Goal: Transaction & Acquisition: Purchase product/service

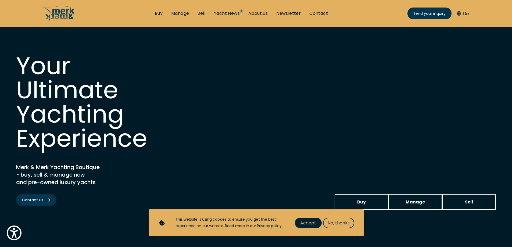
click at [310, 221] on span "Accept" at bounding box center [308, 223] width 16 height 7
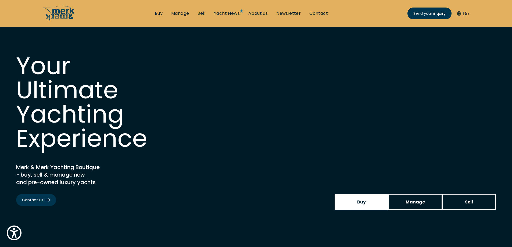
click at [365, 202] on span "Buy" at bounding box center [361, 202] width 9 height 7
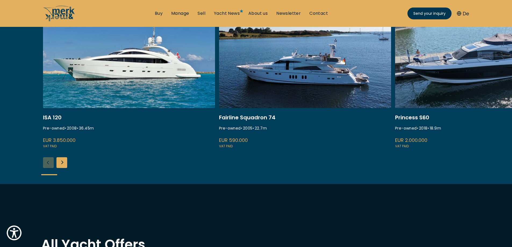
scroll to position [242, 0]
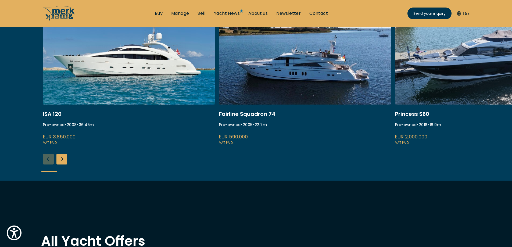
click at [289, 77] on link at bounding box center [305, 73] width 172 height 143
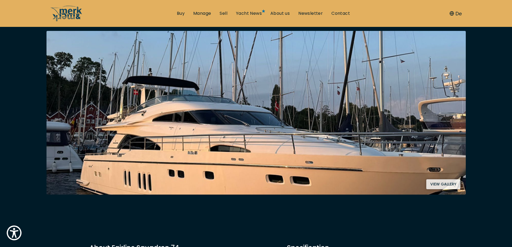
scroll to position [107, 0]
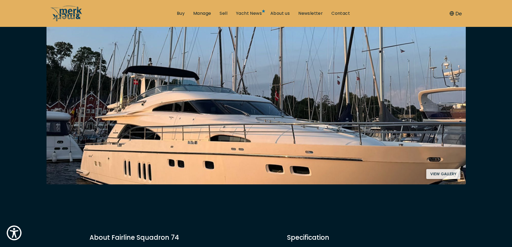
click at [440, 174] on button "View gallery" at bounding box center [443, 174] width 34 height 10
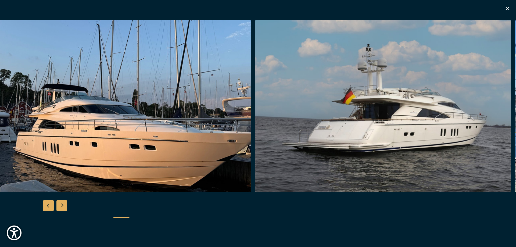
click at [160, 135] on img "button" at bounding box center [123, 106] width 256 height 172
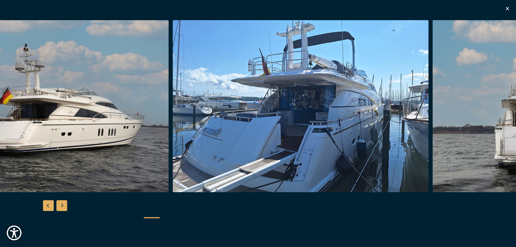
click at [133, 117] on img "button" at bounding box center [41, 106] width 256 height 172
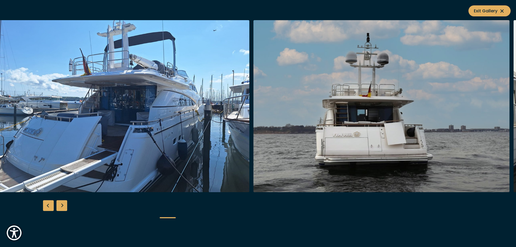
click at [95, 113] on img "button" at bounding box center [122, 106] width 256 height 172
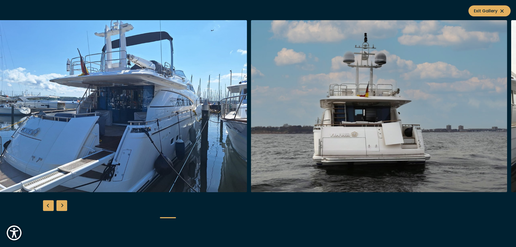
click at [307, 115] on img "button" at bounding box center [379, 106] width 256 height 172
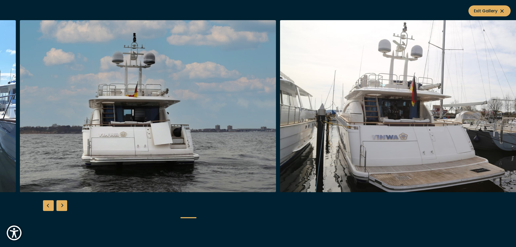
click at [237, 107] on img "button" at bounding box center [148, 106] width 256 height 172
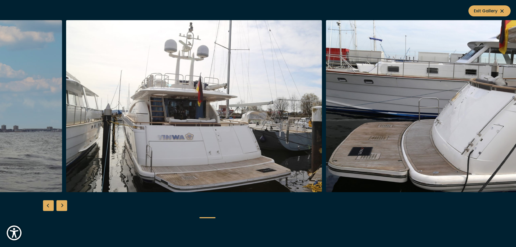
click at [265, 108] on img "button" at bounding box center [194, 106] width 256 height 172
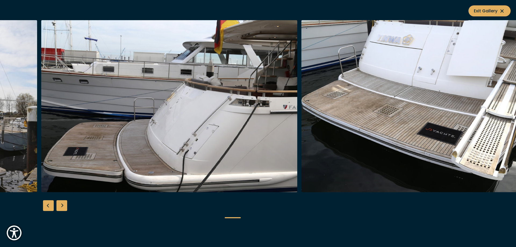
click at [216, 106] on img "button" at bounding box center [169, 106] width 256 height 172
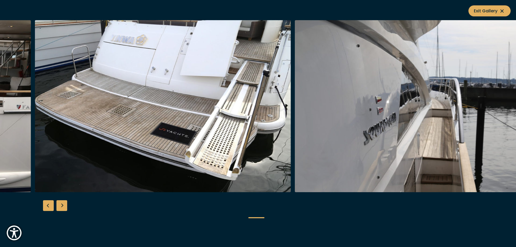
click at [217, 105] on img "button" at bounding box center [163, 106] width 256 height 172
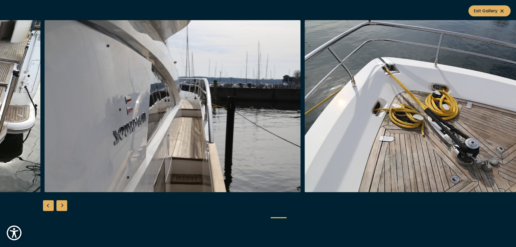
click at [221, 97] on img "button" at bounding box center [173, 106] width 256 height 172
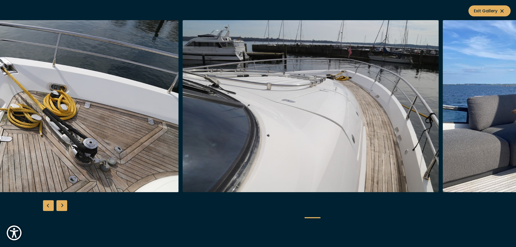
click at [125, 93] on img "button" at bounding box center [51, 106] width 256 height 172
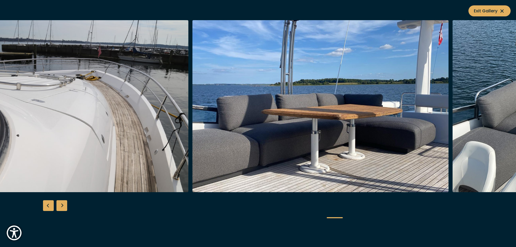
click at [144, 114] on img "button" at bounding box center [60, 106] width 256 height 172
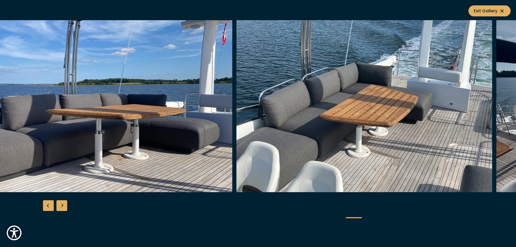
click at [193, 91] on img "button" at bounding box center [104, 106] width 256 height 172
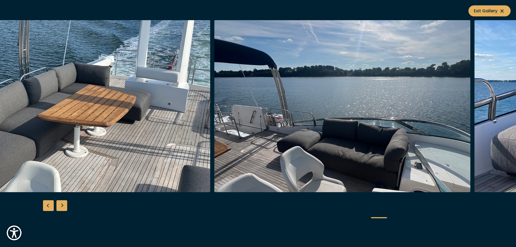
click at [168, 90] on img "button" at bounding box center [82, 106] width 256 height 172
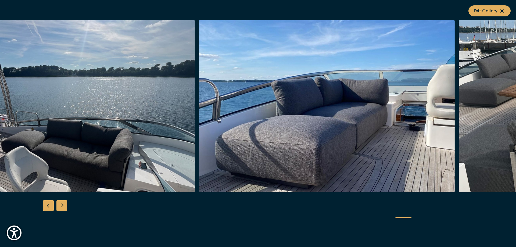
click at [129, 74] on img "button" at bounding box center [67, 106] width 256 height 172
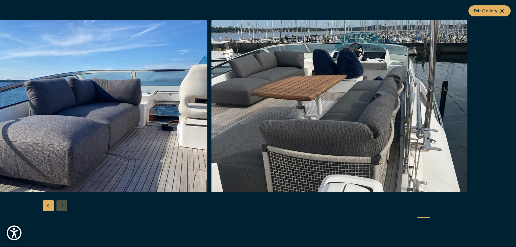
click at [116, 93] on img "button" at bounding box center [79, 106] width 256 height 172
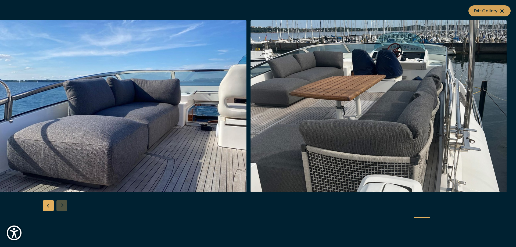
click at [496, 7] on button "Exit Gallery" at bounding box center [489, 10] width 42 height 11
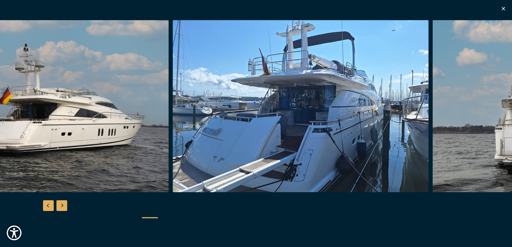
click at [502, 8] on icon "button" at bounding box center [503, 8] width 3 height 3
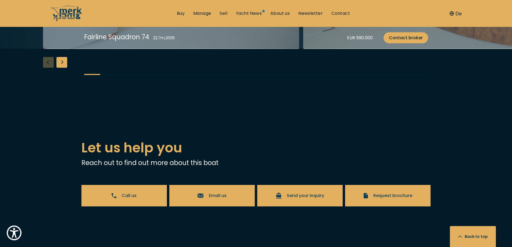
scroll to position [1152, 0]
